Goal: Transaction & Acquisition: Purchase product/service

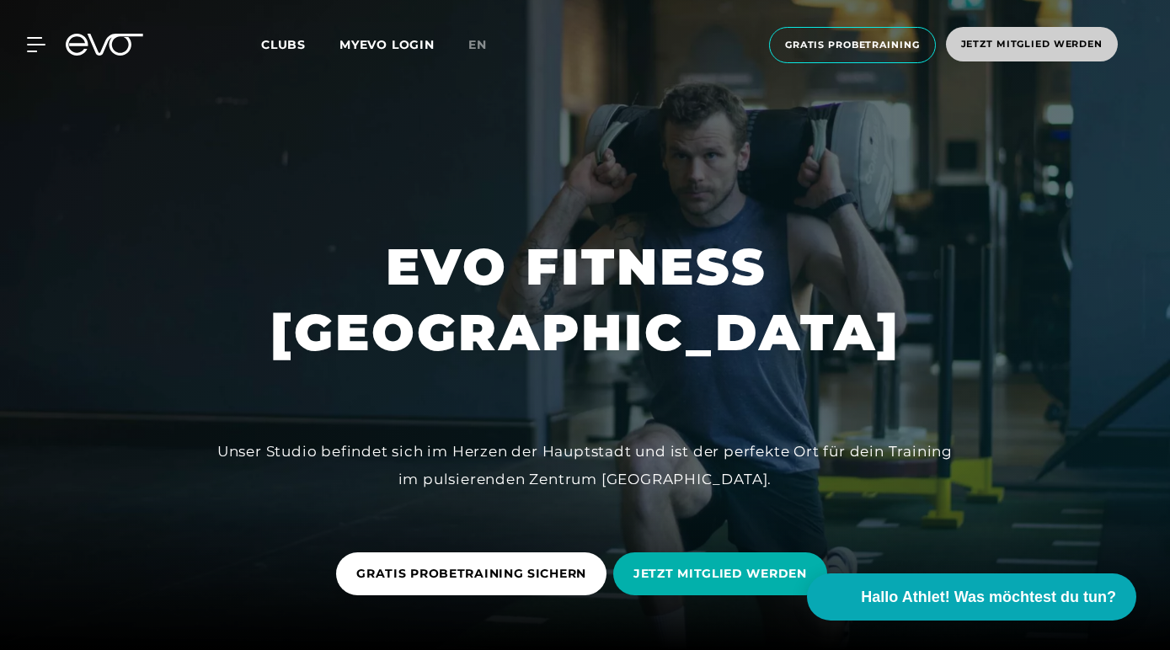
click at [961, 51] on span "Jetzt Mitglied werden" at bounding box center [1032, 44] width 142 height 14
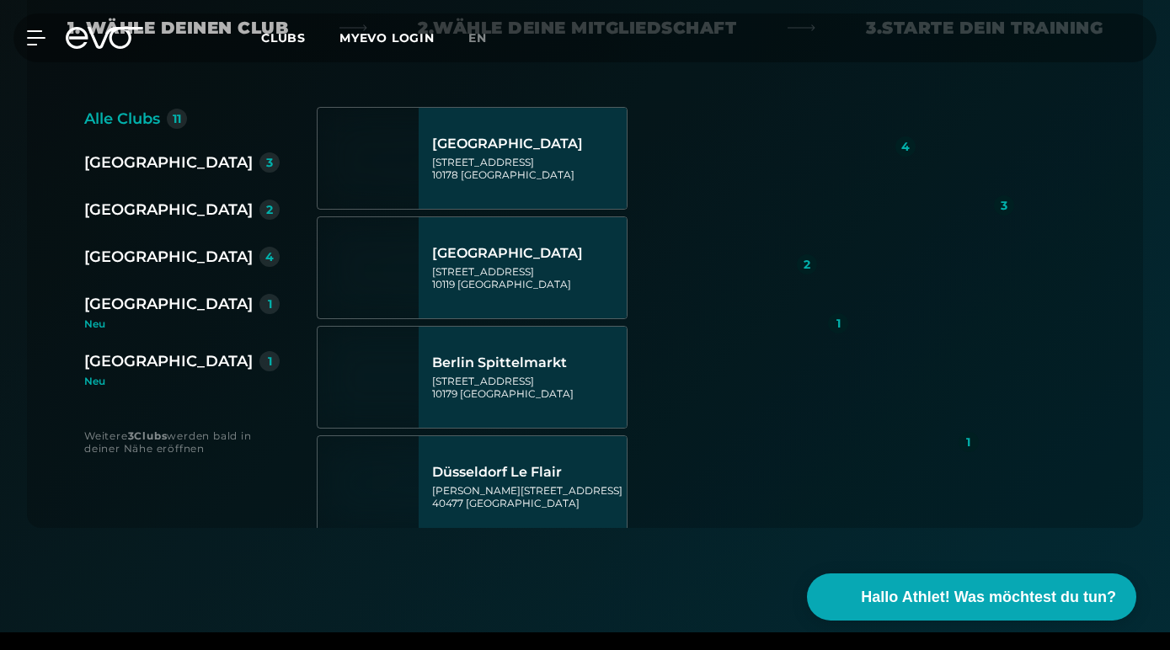
scroll to position [479, 0]
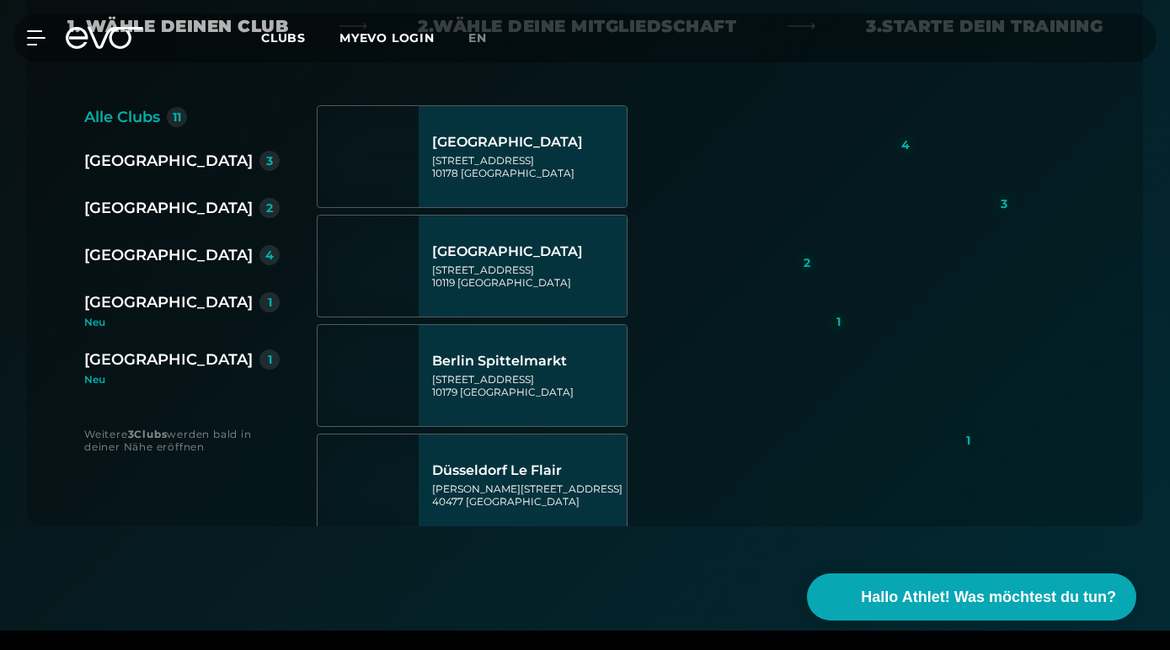
click at [136, 173] on div "[GEOGRAPHIC_DATA]" at bounding box center [168, 161] width 168 height 24
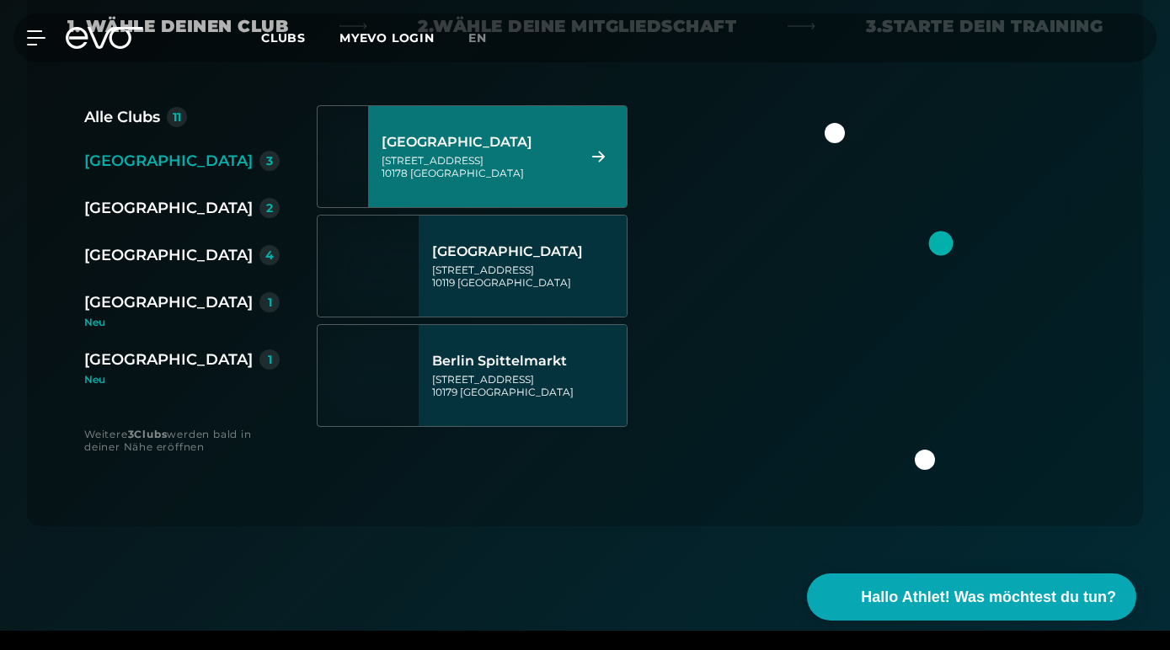
click at [458, 194] on div "Berlin Alexanderplatz Rosa-Luxemburg-Straße 14 10178 Berlin" at bounding box center [477, 157] width 190 height 74
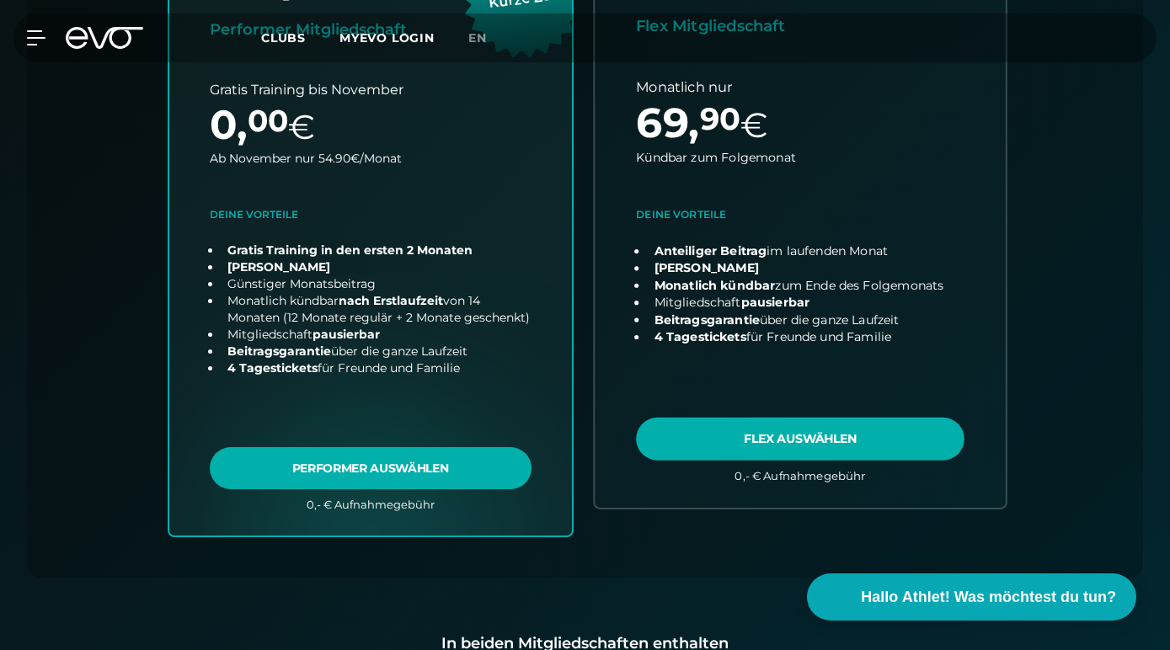
scroll to position [745, 0]
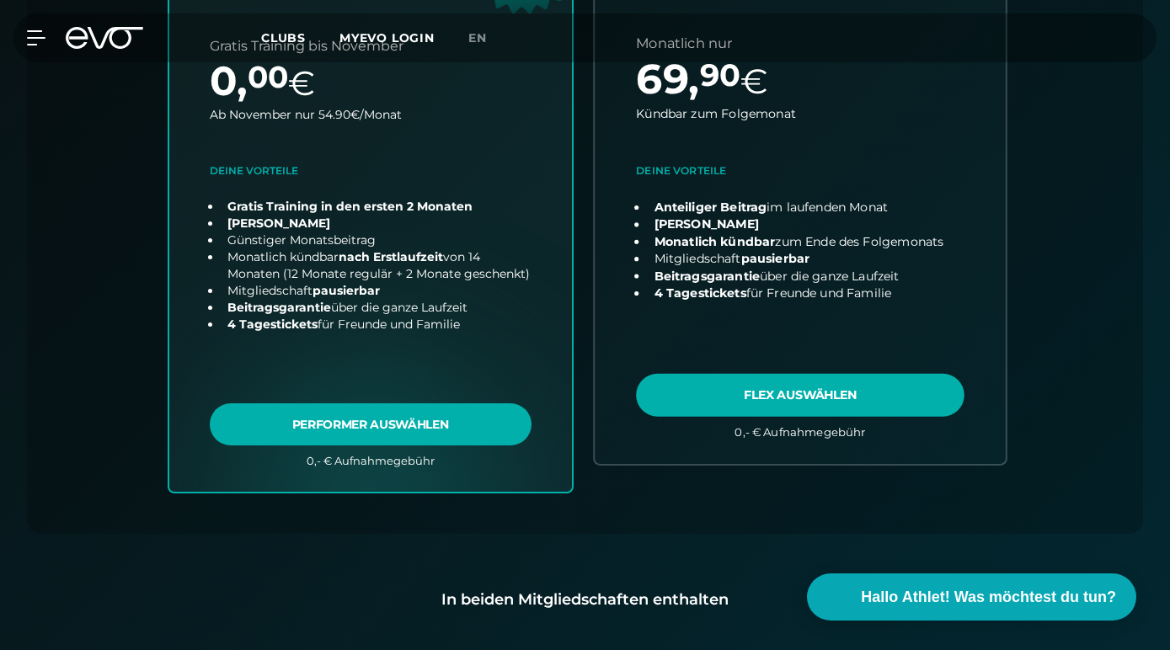
click at [751, 337] on link "choose plan" at bounding box center [800, 166] width 411 height 593
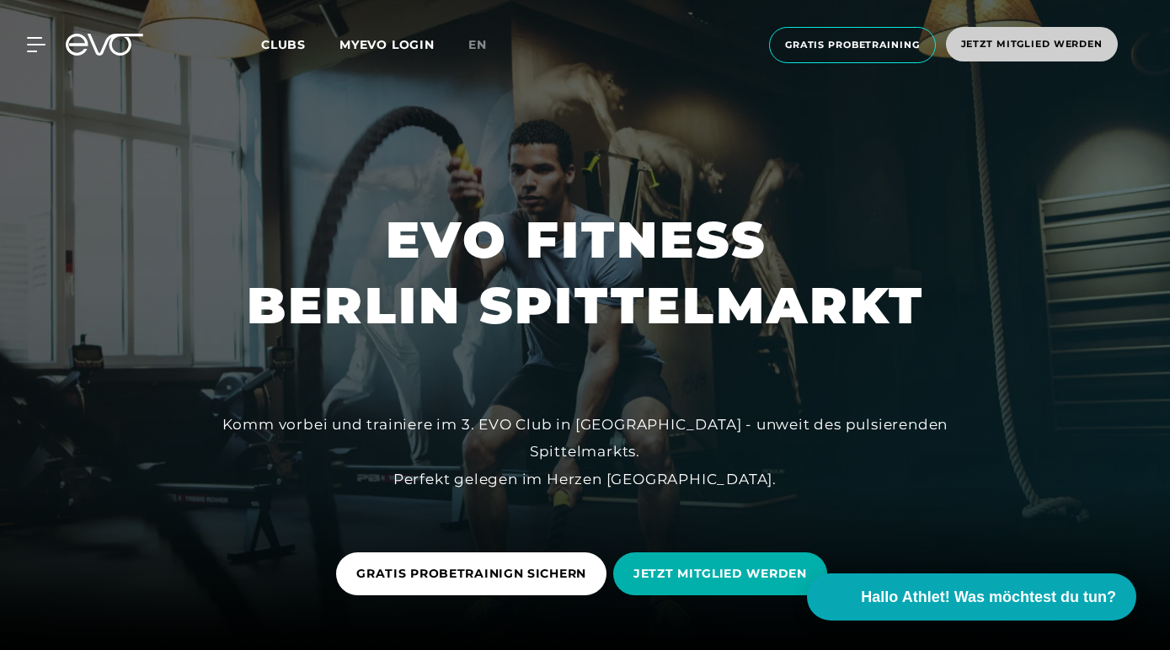
click at [961, 51] on span "Jetzt Mitglied werden" at bounding box center [1032, 44] width 142 height 14
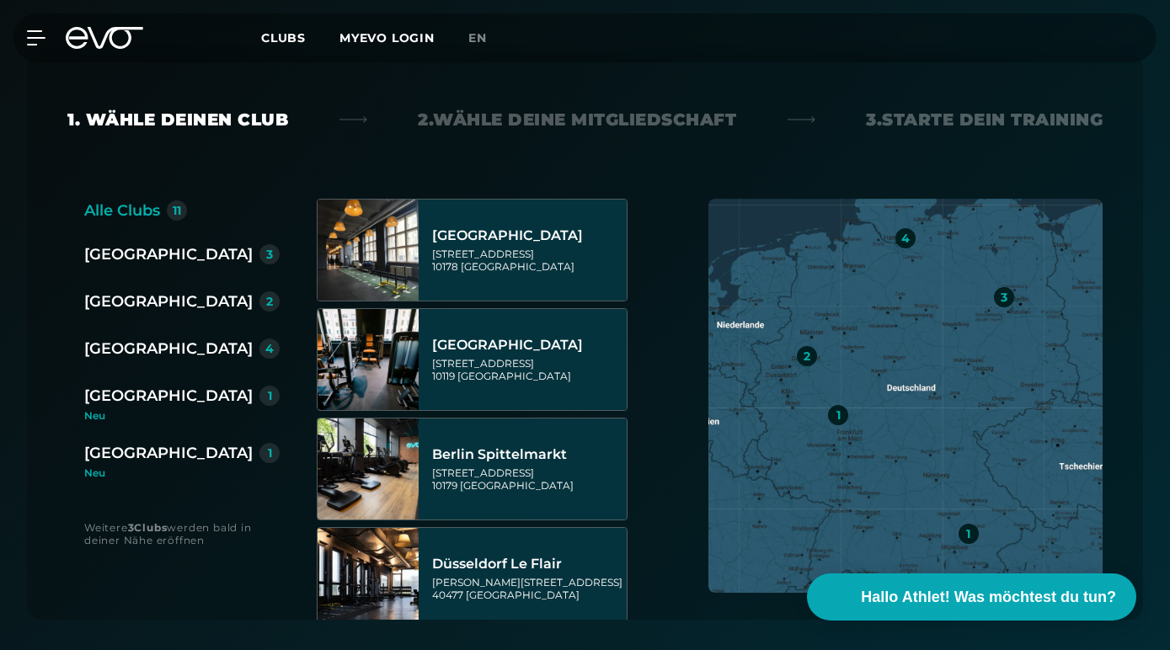
scroll to position [399, 0]
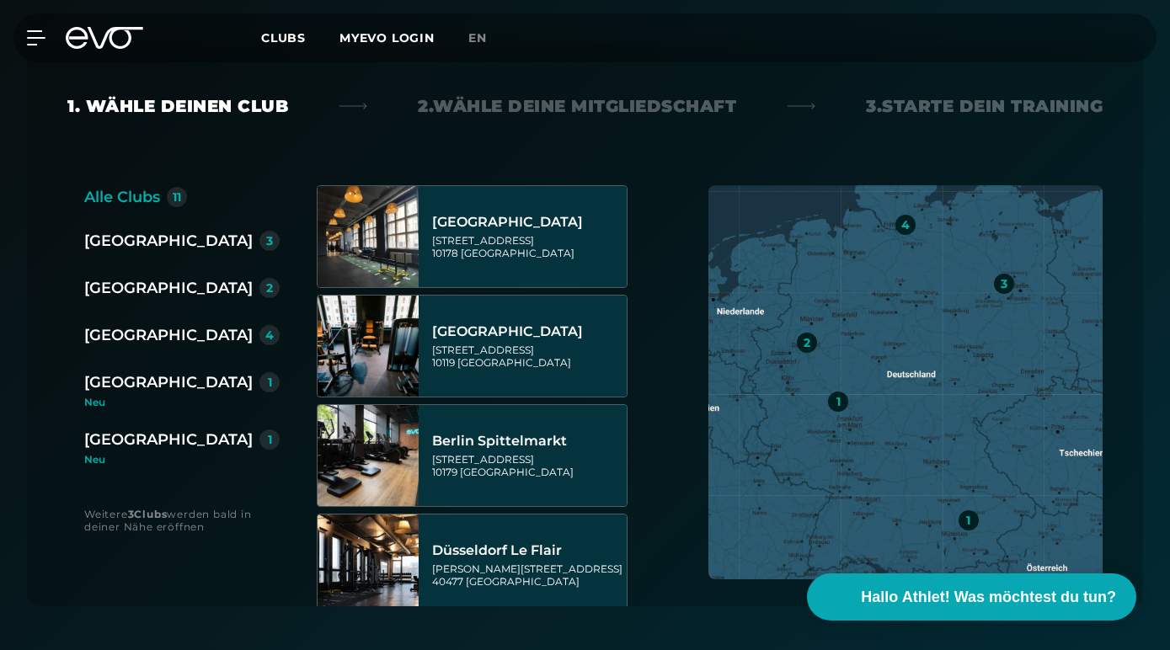
click at [138, 253] on div "[GEOGRAPHIC_DATA]" at bounding box center [168, 241] width 168 height 24
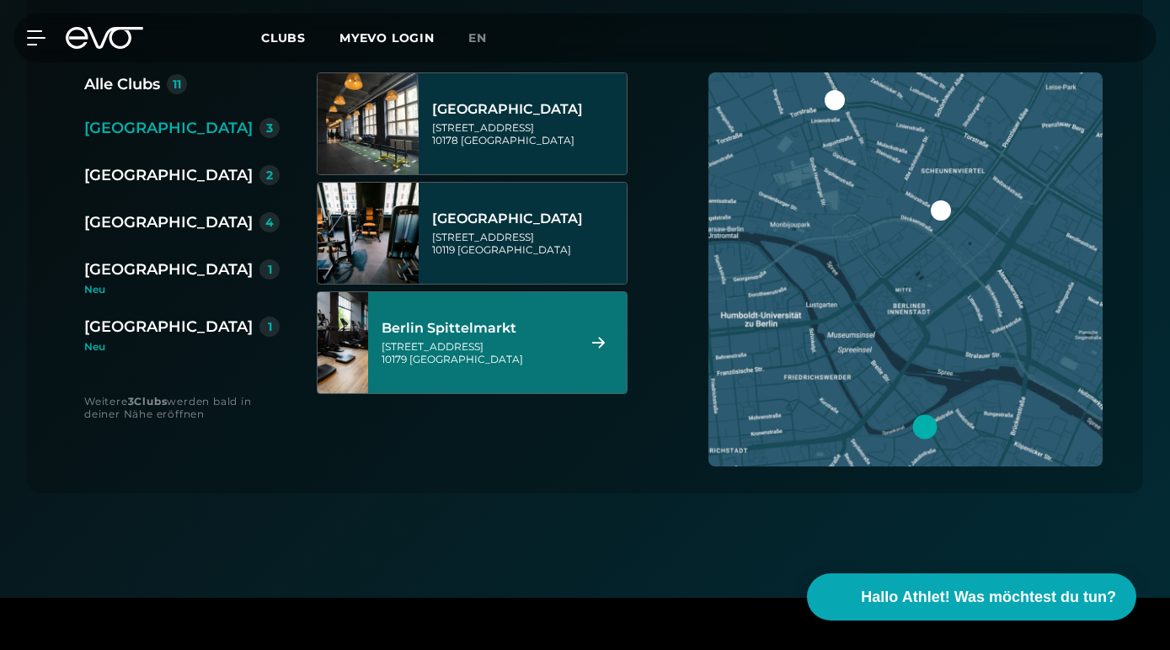
scroll to position [605, 0]
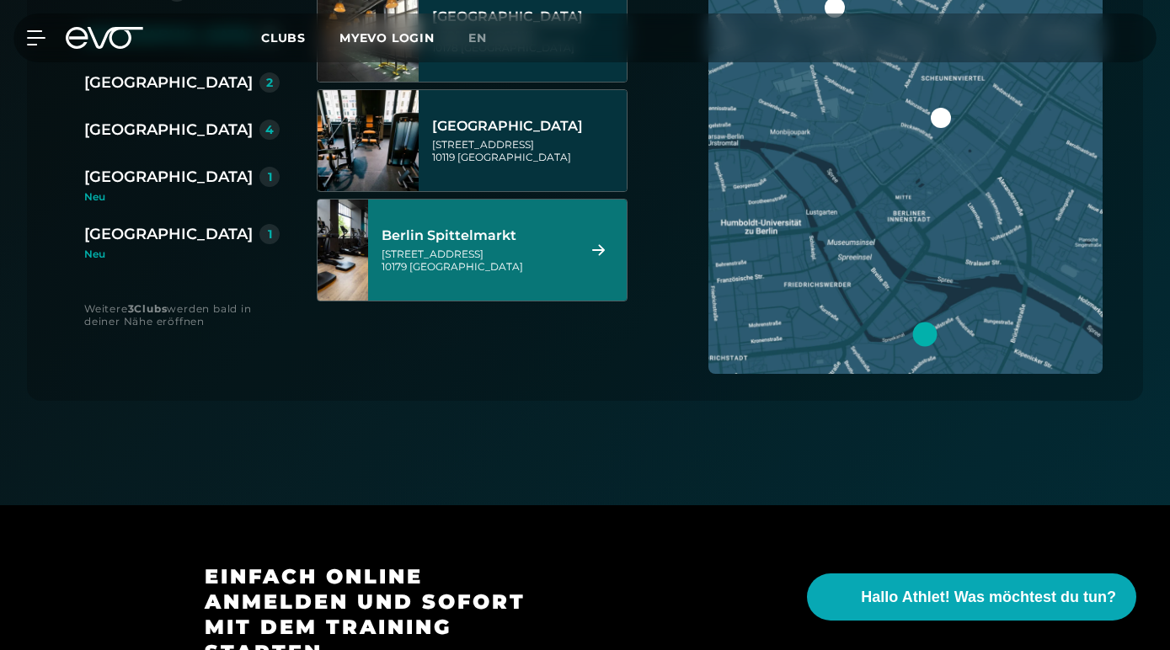
click at [447, 244] on div "Berlin Spittelmarkt" at bounding box center [477, 235] width 190 height 17
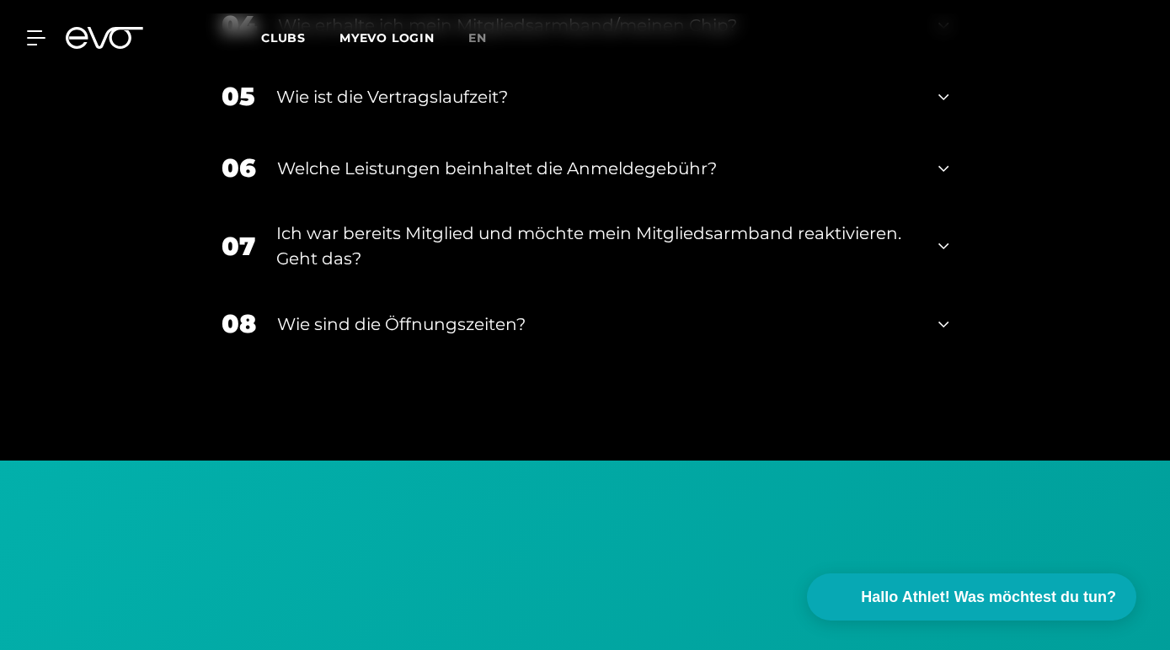
scroll to position [3027, 0]
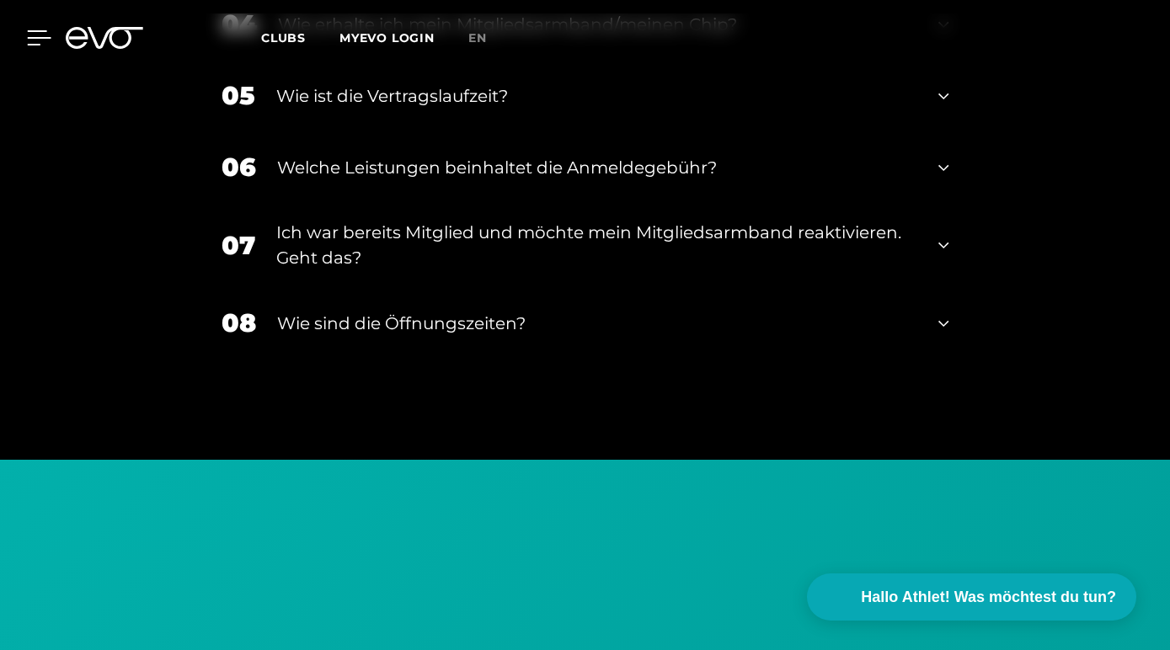
click at [35, 40] on icon at bounding box center [40, 37] width 24 height 13
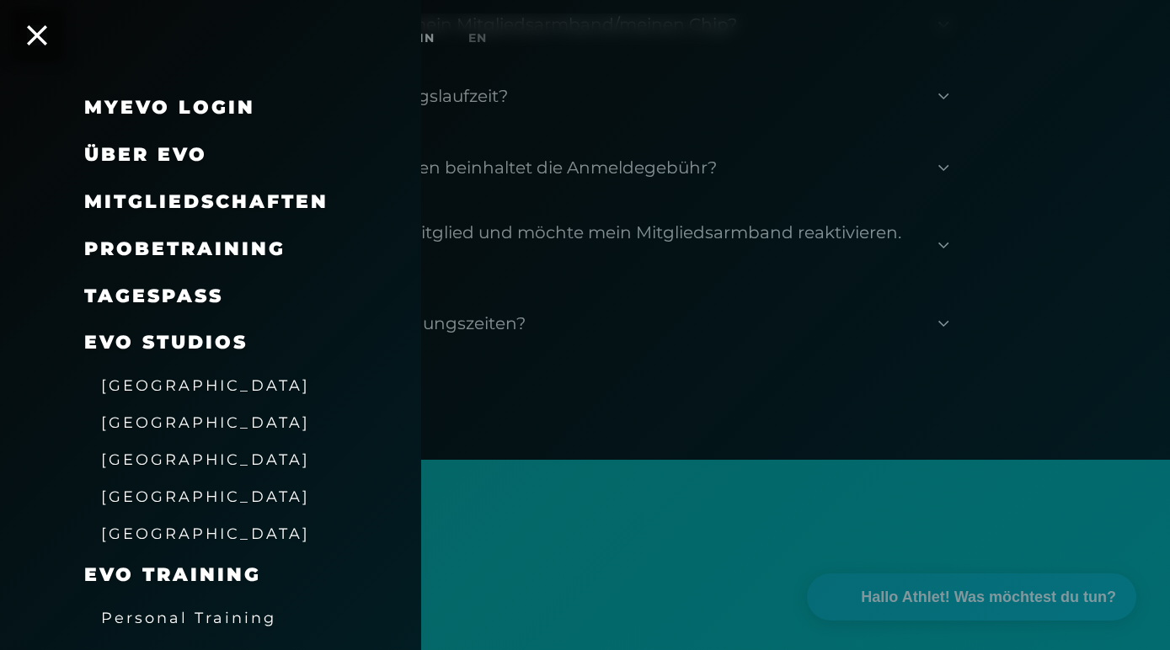
click at [184, 285] on link "TAGESPASS" at bounding box center [153, 296] width 139 height 23
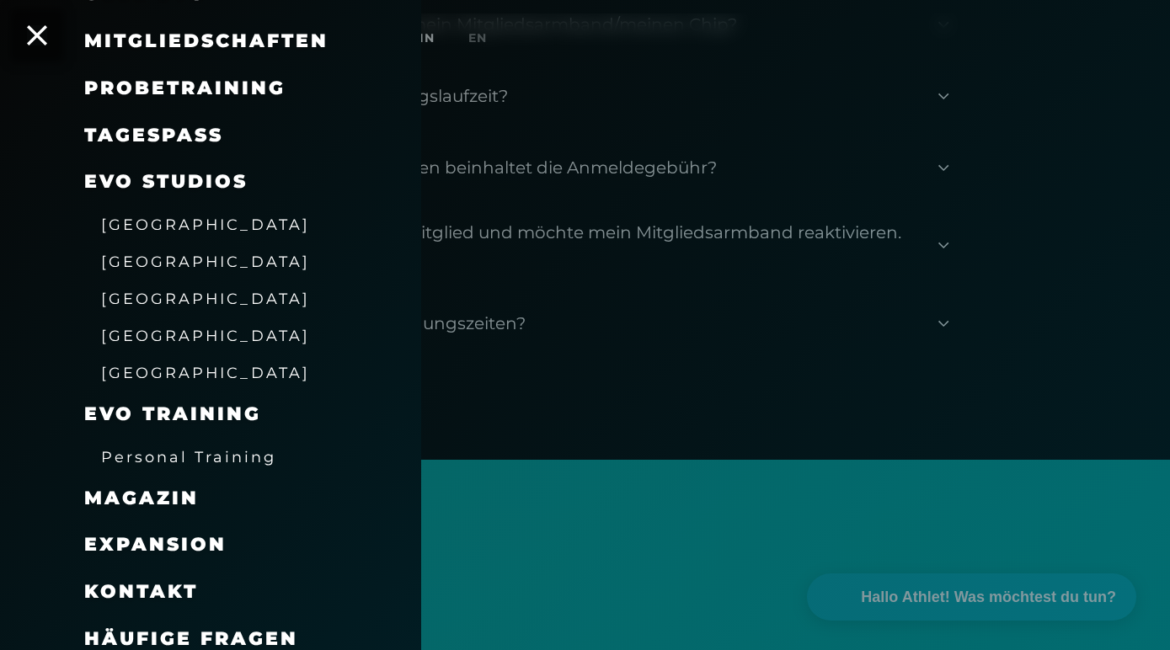
scroll to position [3057, 0]
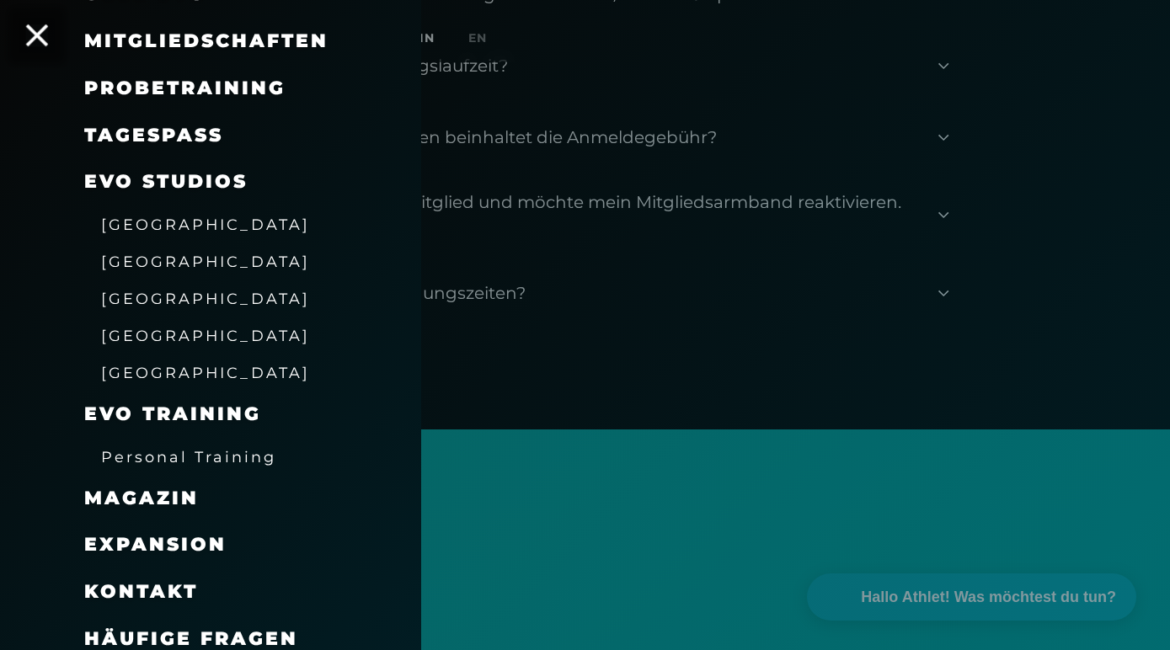
click at [33, 30] on icon at bounding box center [37, 35] width 22 height 22
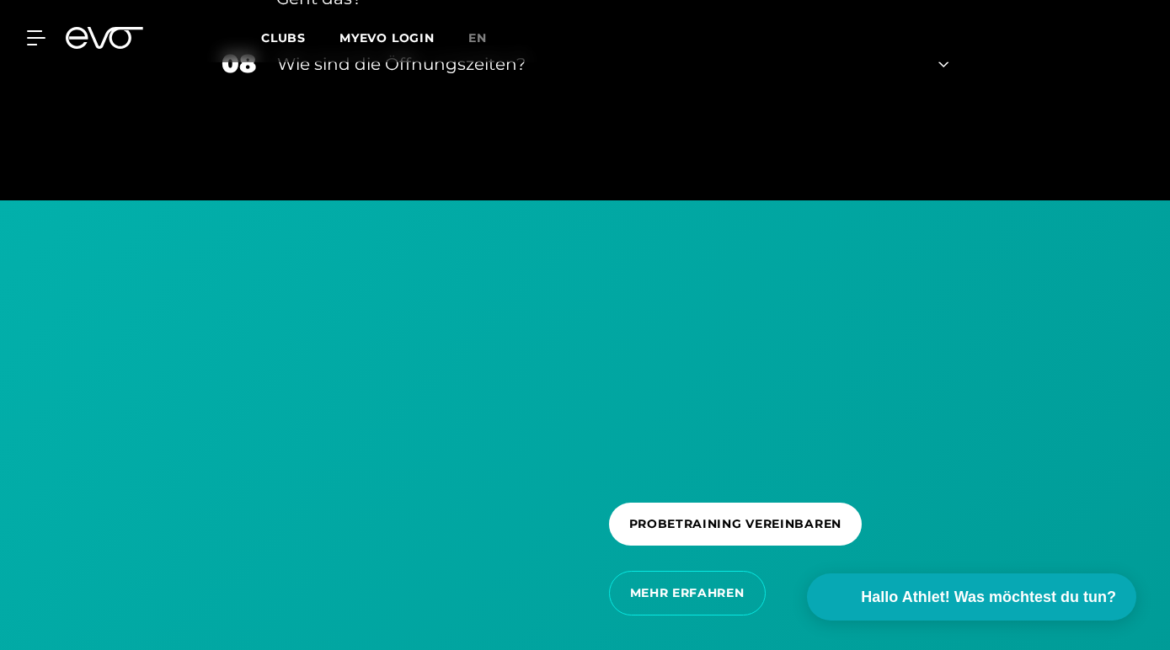
scroll to position [3293, 0]
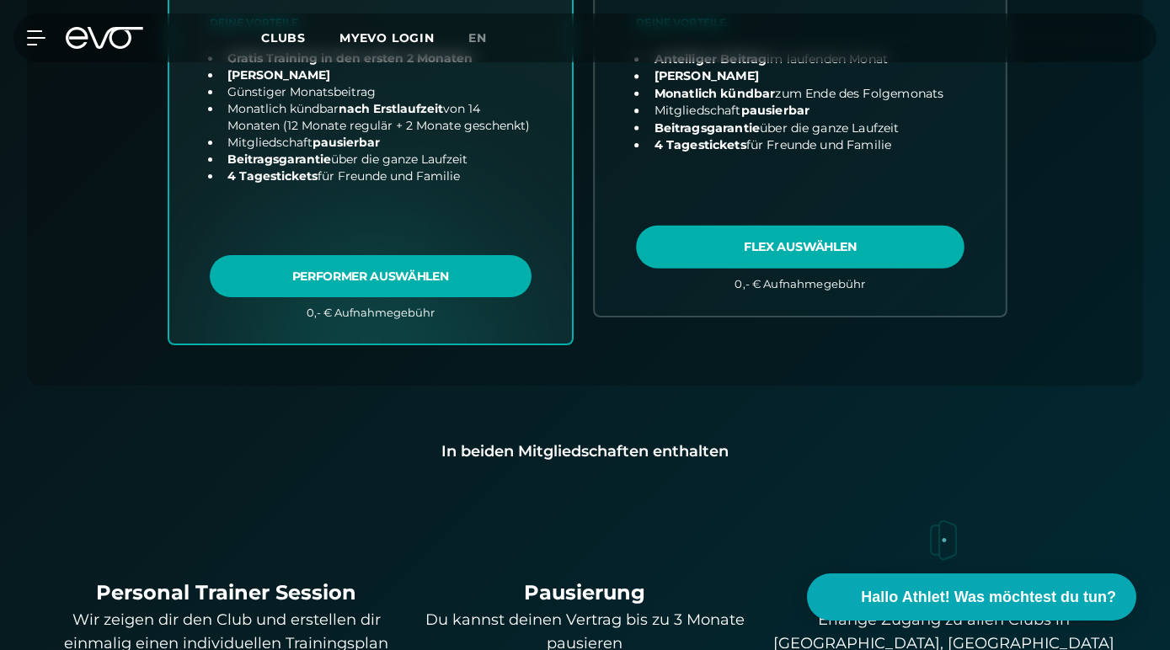
scroll to position [893, 0]
